Goal: Check status: Check status

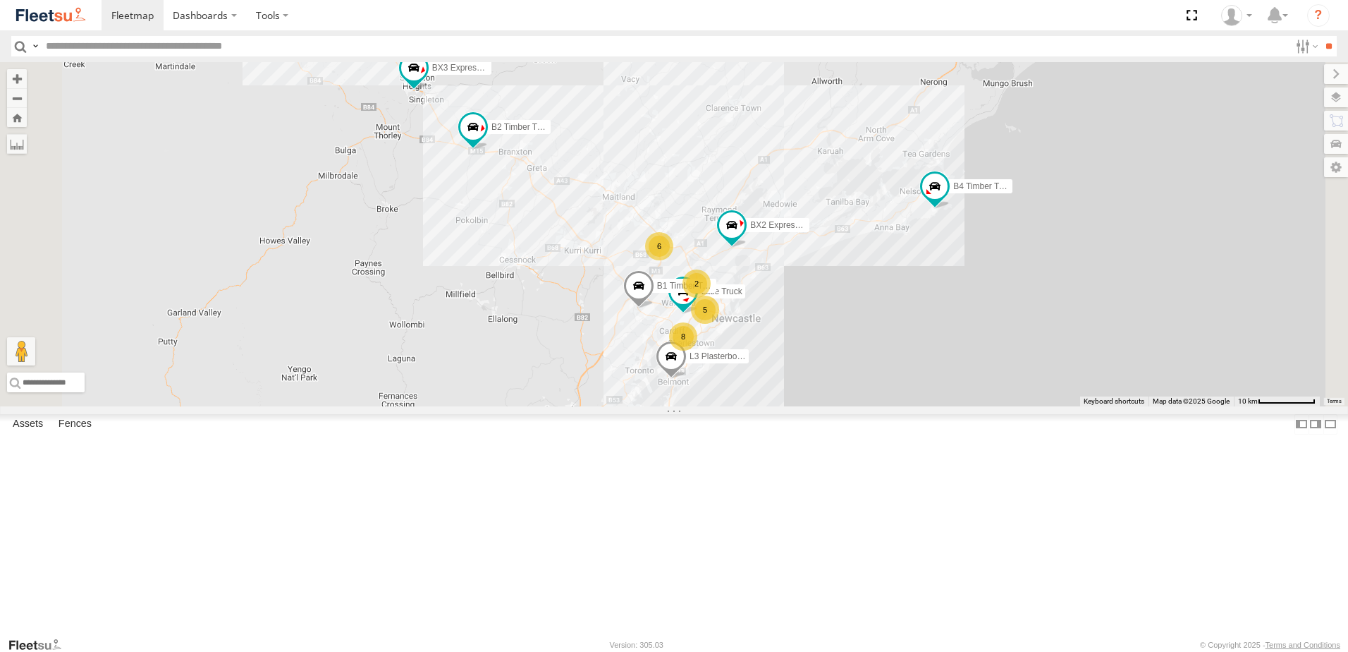
scroll to position [212, 0]
click at [0, 0] on div "L3 Plasterboard Truck" at bounding box center [0, 0] width 0 height 0
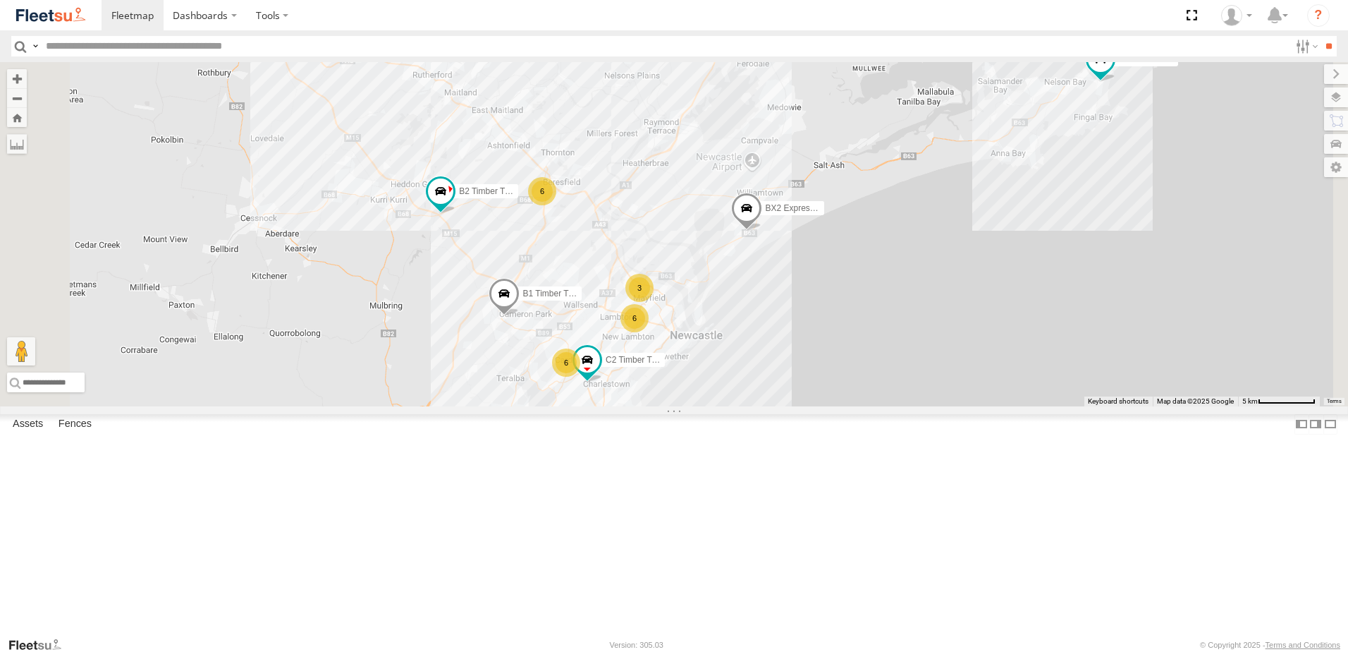
scroll to position [282, 0]
click at [0, 0] on div "L3 Plasterboard Truck" at bounding box center [0, 0] width 0 height 0
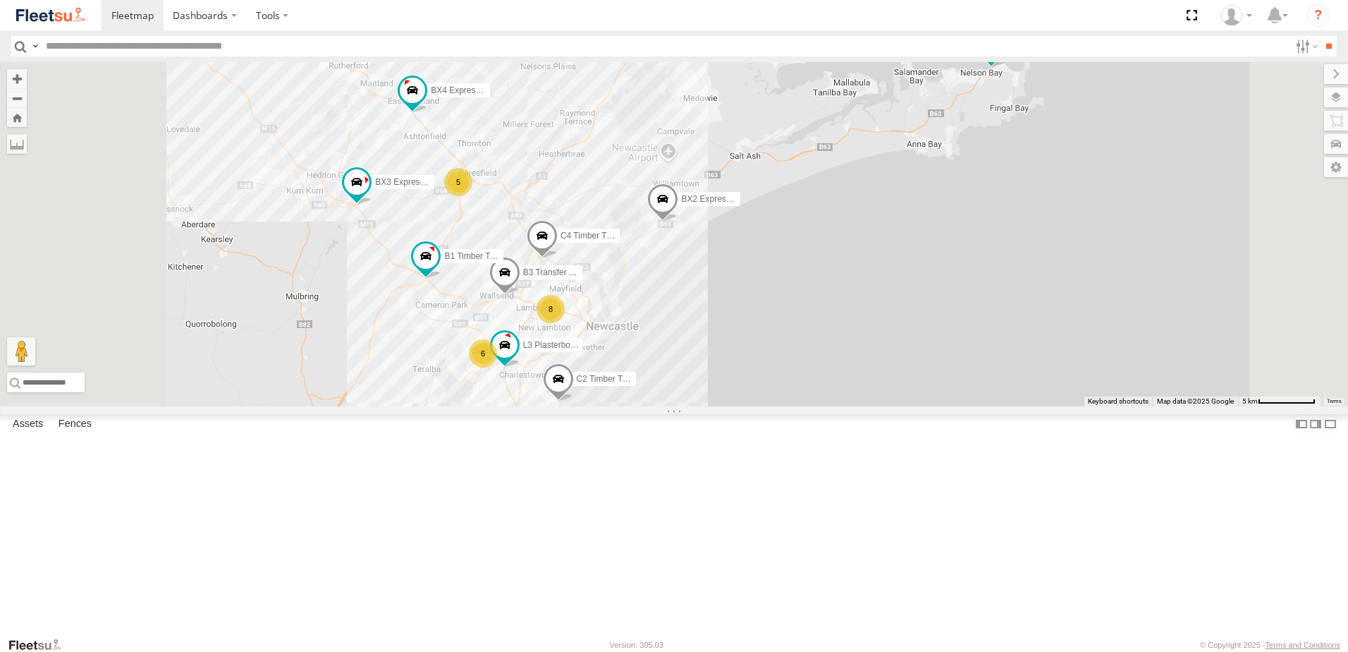
click at [0, 0] on div "L3 Plasterboard Truck" at bounding box center [0, 0] width 0 height 0
